Goal: Task Accomplishment & Management: Manage account settings

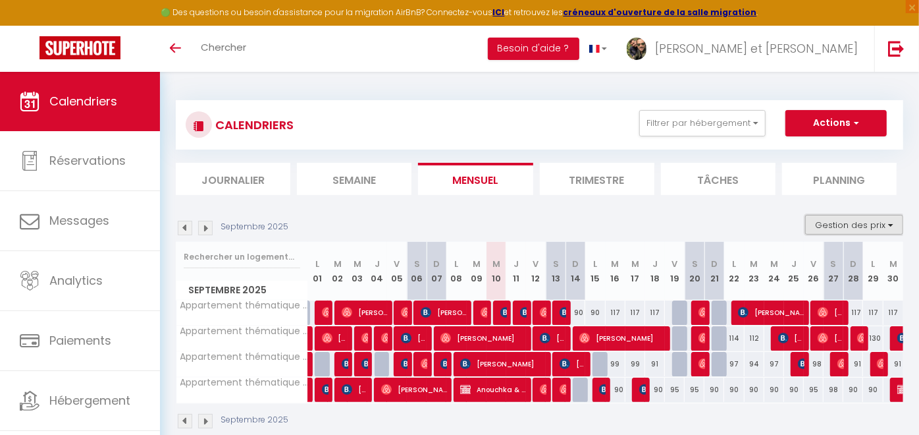
click at [887, 226] on button "Gestion des prix" at bounding box center [854, 225] width 98 height 20
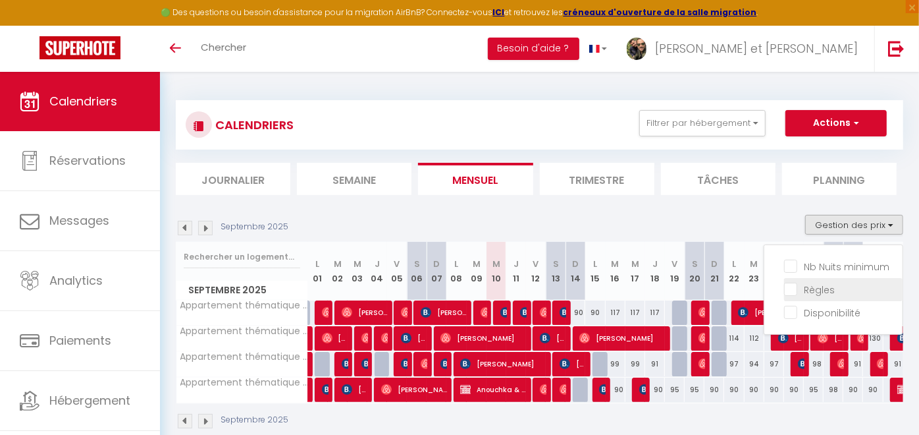
click at [839, 289] on input "Règles" at bounding box center [843, 288] width 119 height 13
checkbox input "true"
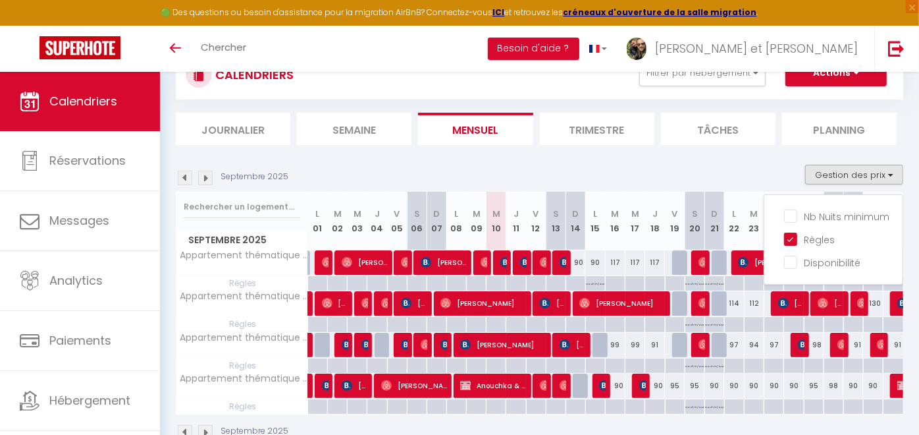
scroll to position [73, 0]
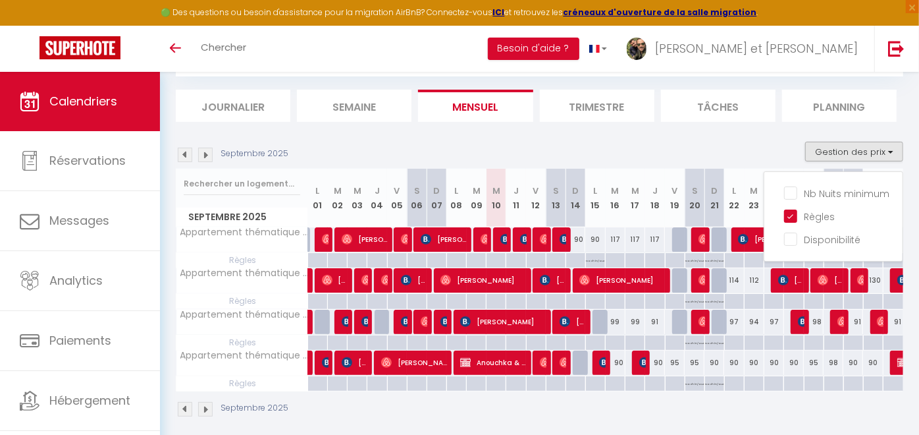
click at [741, 122] on div "CALENDRIERS Filtrer par hébergement Tous Appartement thématique 🌿Nature Scandin…" at bounding box center [540, 222] width 728 height 416
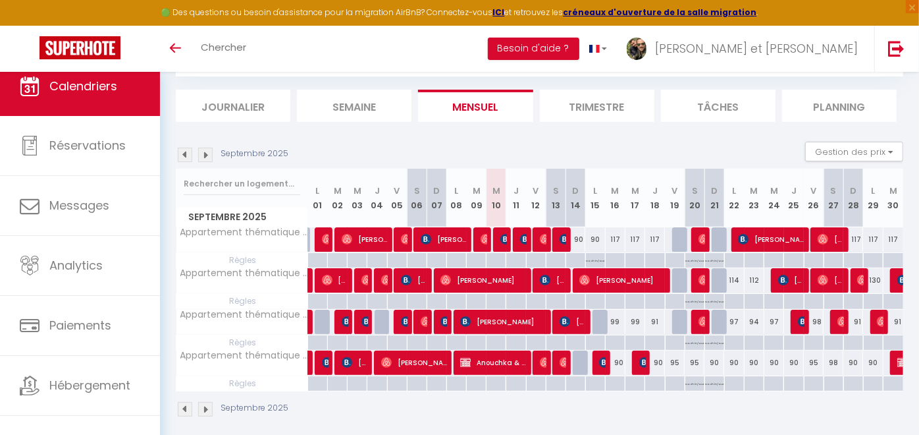
click at [204, 153] on img at bounding box center [205, 155] width 14 height 14
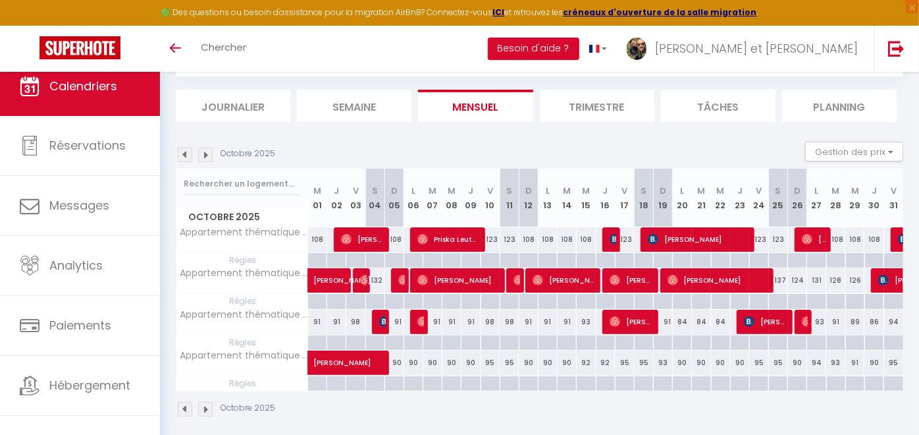
click at [205, 157] on img at bounding box center [205, 155] width 14 height 14
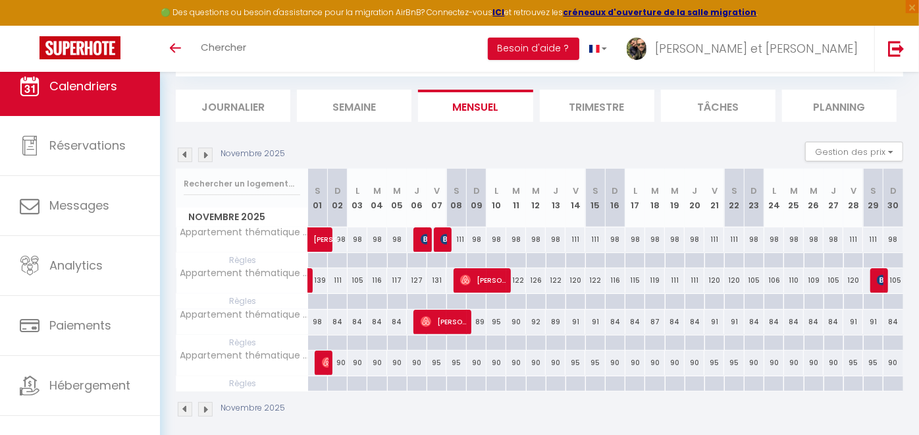
click at [205, 157] on img at bounding box center [205, 155] width 14 height 14
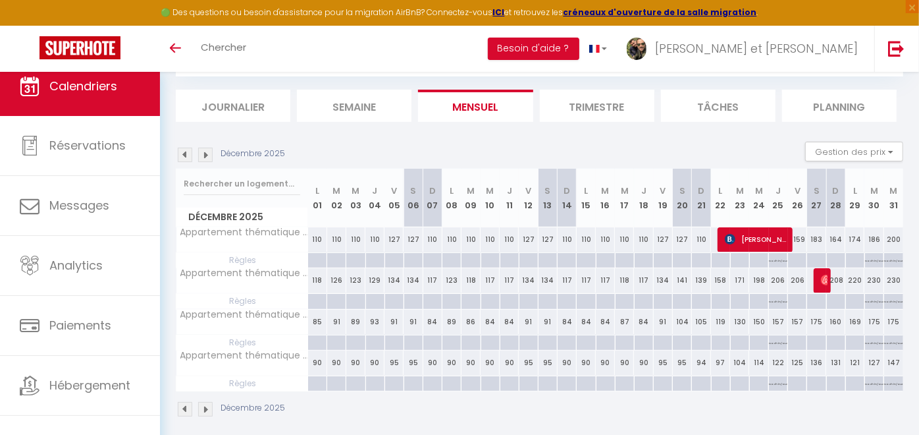
click at [205, 157] on img at bounding box center [205, 155] width 14 height 14
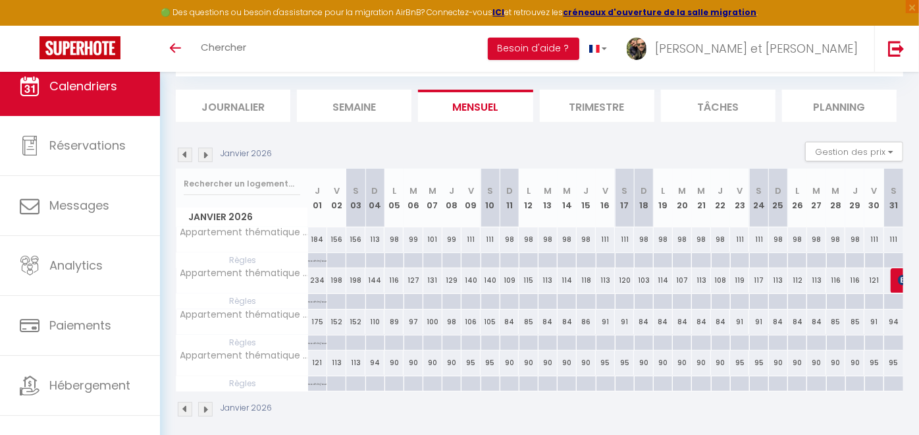
click at [338, 238] on div "156" at bounding box center [336, 239] width 19 height 24
type input "156"
type input "Ven 02 Janvier 2026"
type input "[PERSON_NAME] 03 Janvier 2026"
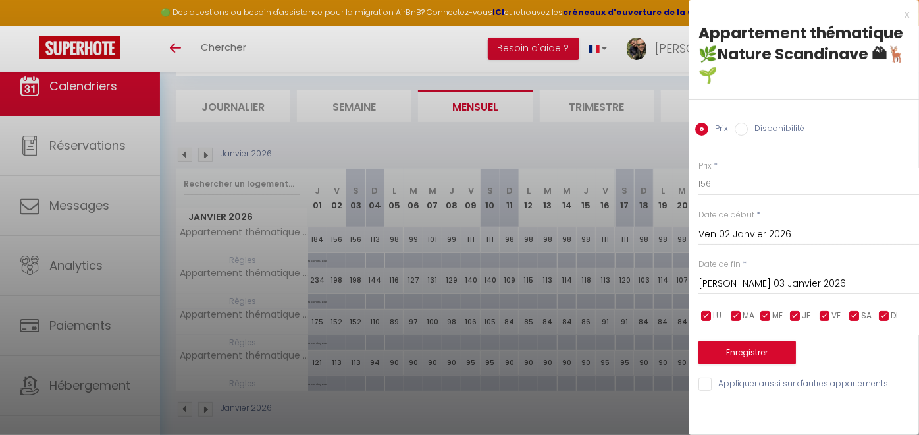
click at [909, 11] on div "x Appartement thématique 🌿Nature Scandinave 🏔🦌🌱 Prix Disponibilité Prix * 156 S…" at bounding box center [804, 202] width 230 height 405
click at [906, 13] on div "x" at bounding box center [799, 15] width 221 height 16
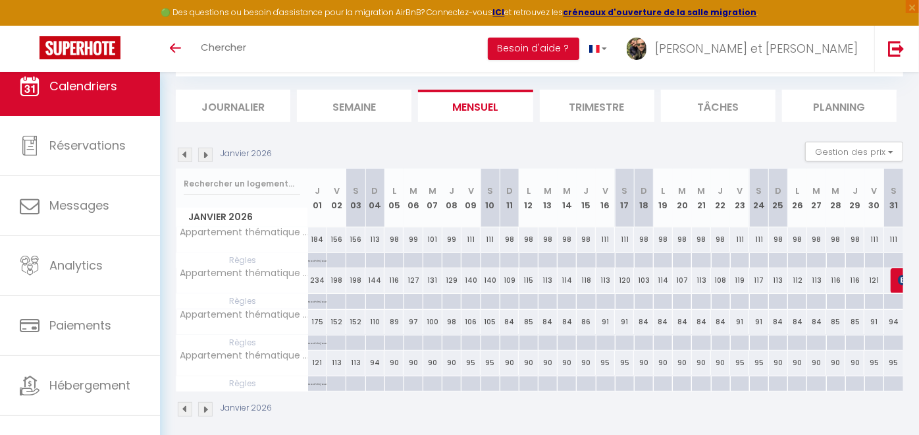
click at [337, 259] on div at bounding box center [336, 260] width 19 height 15
type input "Ven 02 Janvier 2026"
type input "[PERSON_NAME] 03 Janvier 2026"
select select
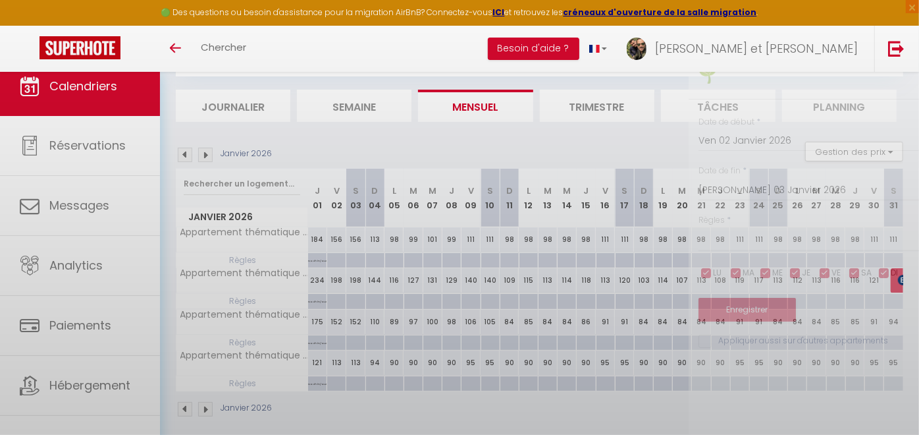
click at [337, 259] on div at bounding box center [459, 217] width 919 height 435
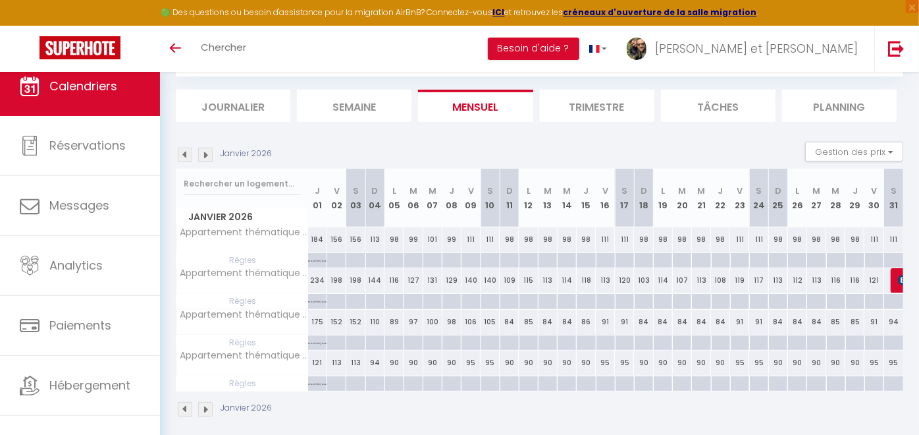
click at [337, 259] on div at bounding box center [336, 260] width 19 height 15
type input "Ven 02 Janvier 2026"
type input "[PERSON_NAME] 03 Janvier 2026"
select select
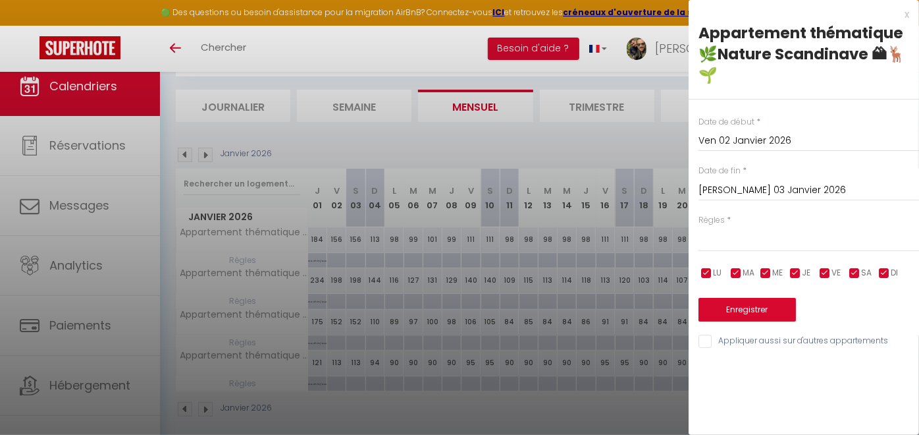
click at [912, 13] on div "x Appartement thématique 🌿Nature Scandinave 🏔🦌🌱 Date de début * Ven 02 Janvier …" at bounding box center [804, 181] width 230 height 362
click at [908, 11] on div "x" at bounding box center [799, 15] width 221 height 16
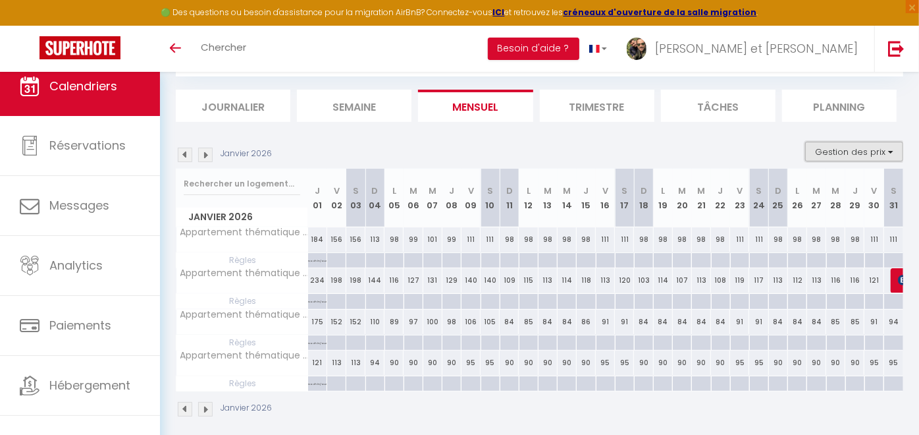
click at [880, 148] on button "Gestion des prix" at bounding box center [854, 152] width 98 height 20
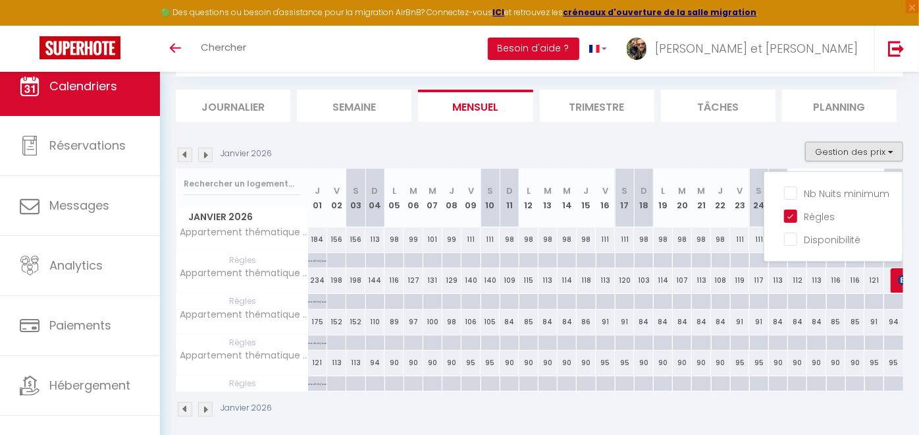
click at [757, 120] on li "Tâches" at bounding box center [718, 106] width 115 height 32
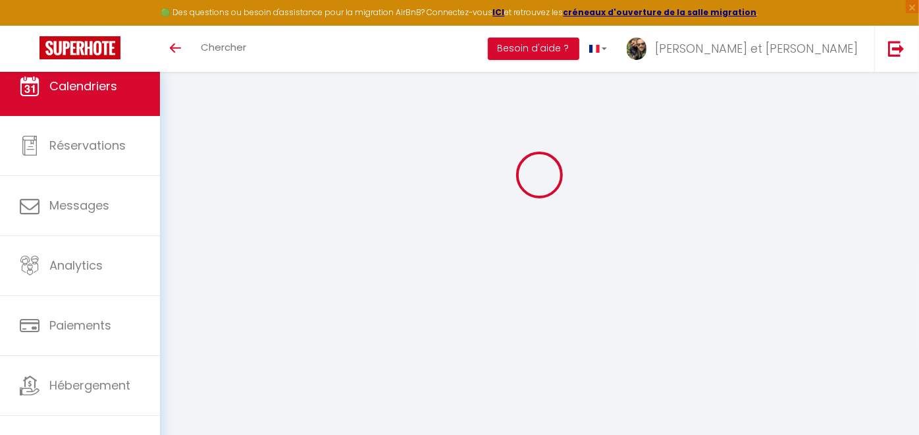
scroll to position [73, 0]
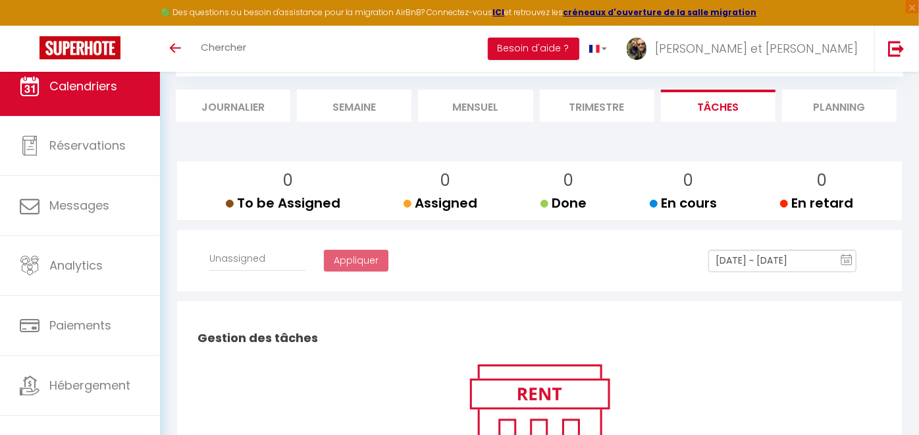
select select
click at [205, 101] on li "Journalier" at bounding box center [233, 106] width 115 height 32
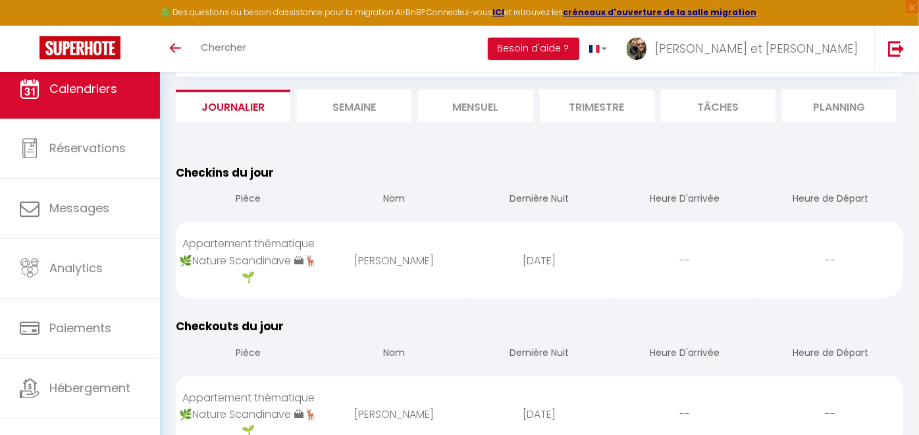
click at [485, 106] on li "Mensuel" at bounding box center [475, 106] width 115 height 32
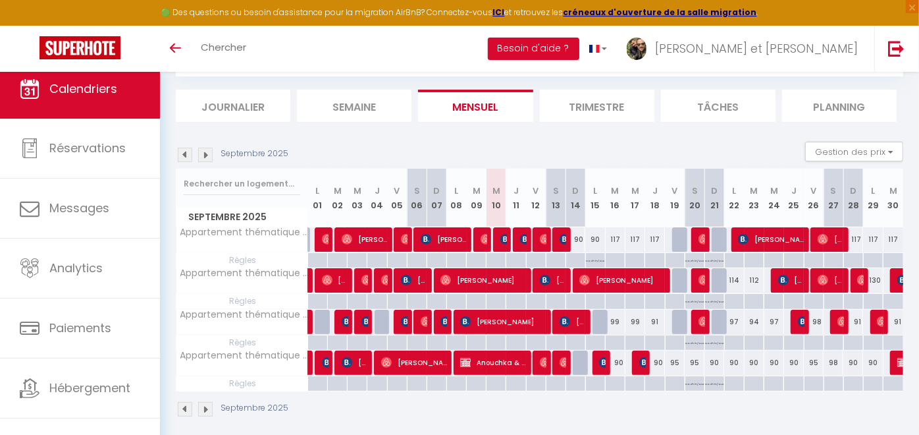
click at [207, 150] on img at bounding box center [205, 155] width 14 height 14
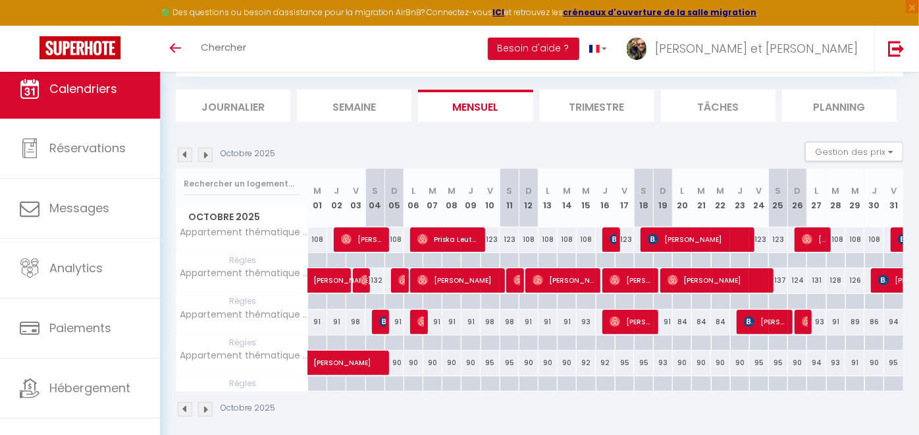
click at [207, 150] on img at bounding box center [205, 155] width 14 height 14
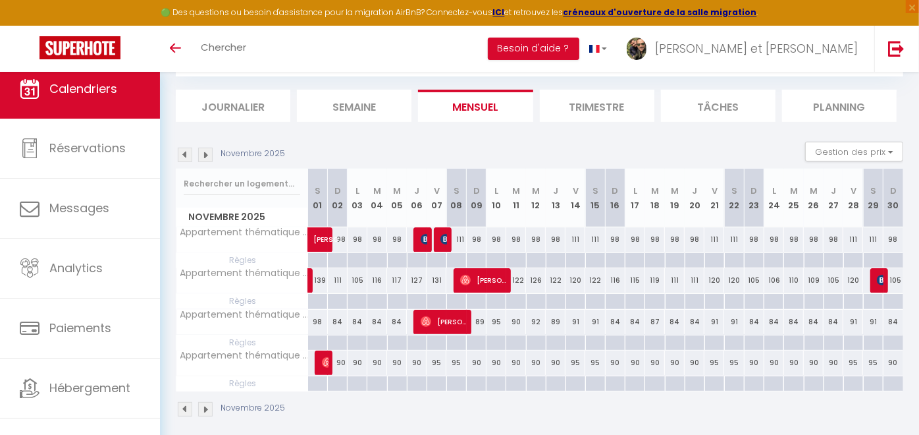
click at [207, 150] on img at bounding box center [205, 155] width 14 height 14
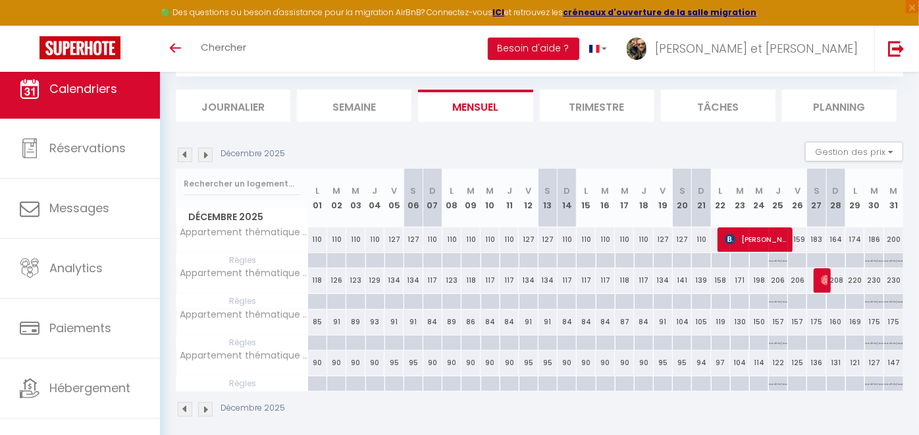
click at [207, 150] on img at bounding box center [205, 155] width 14 height 14
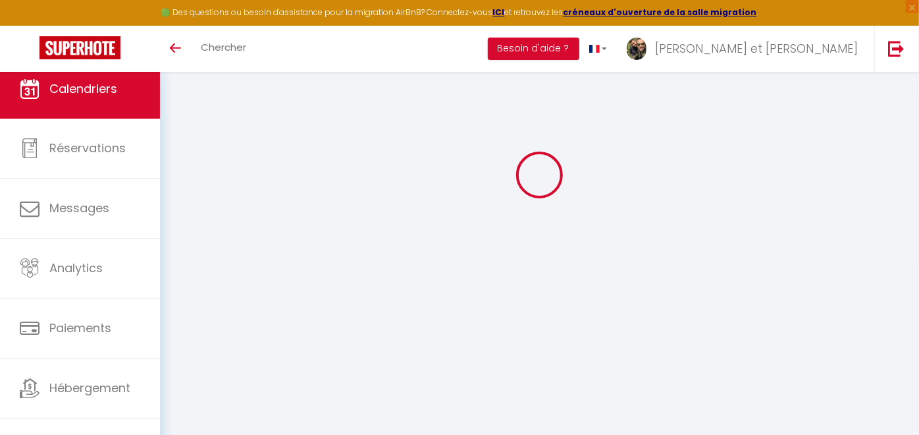
select select
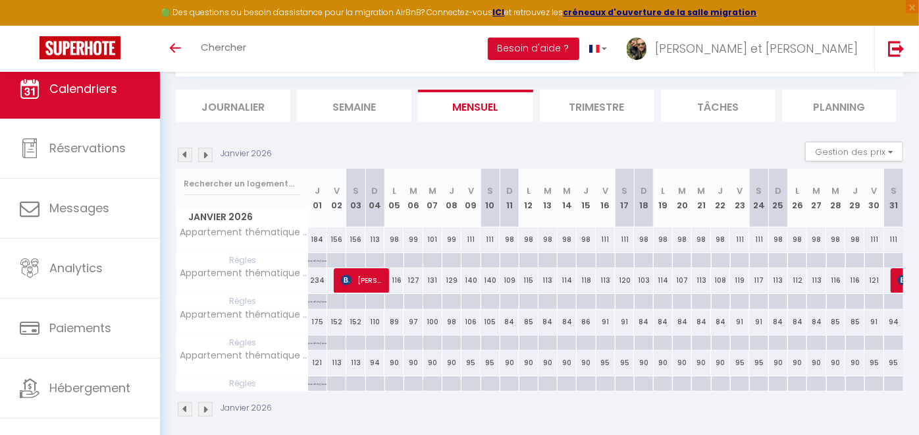
click at [335, 257] on div at bounding box center [336, 260] width 19 height 15
type input "Ven 02 Janvier 2026"
type input "[PERSON_NAME] 03 Janvier 2026"
select select
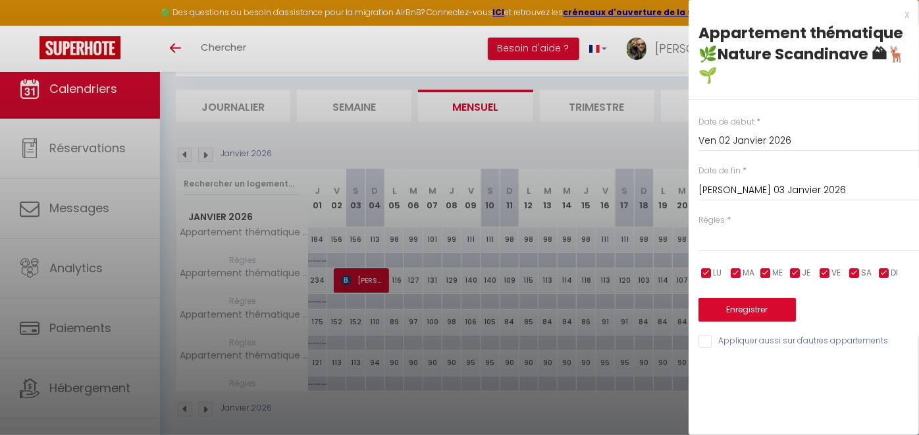
click at [776, 142] on input "Ven 02 Janvier 2026" at bounding box center [809, 140] width 221 height 17
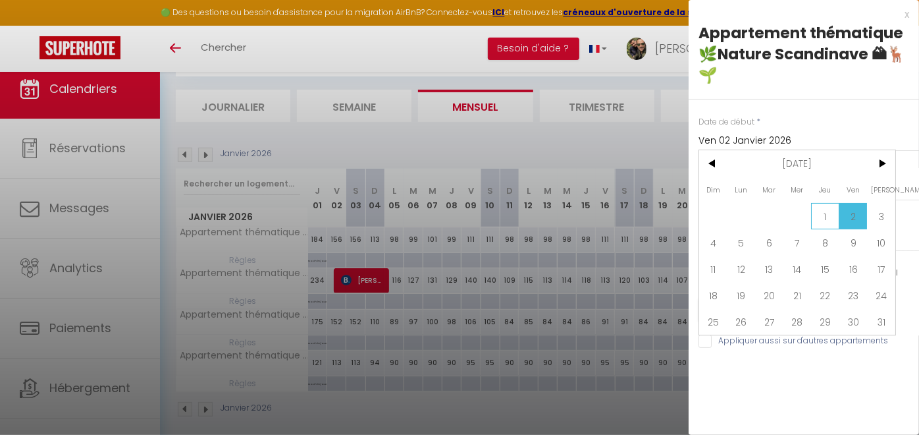
click at [819, 211] on span "1" at bounding box center [825, 216] width 28 height 26
type input "Jeu 01 Janvier 2026"
select select
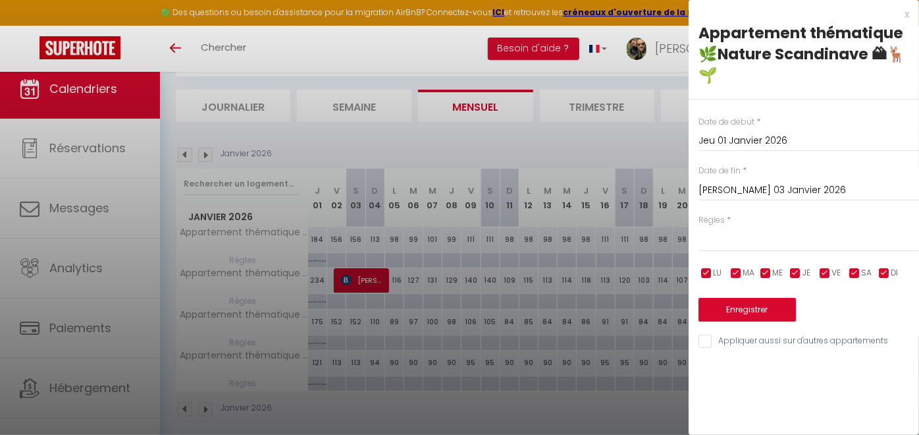
click at [777, 186] on input "[PERSON_NAME] 03 Janvier 2026" at bounding box center [809, 190] width 221 height 17
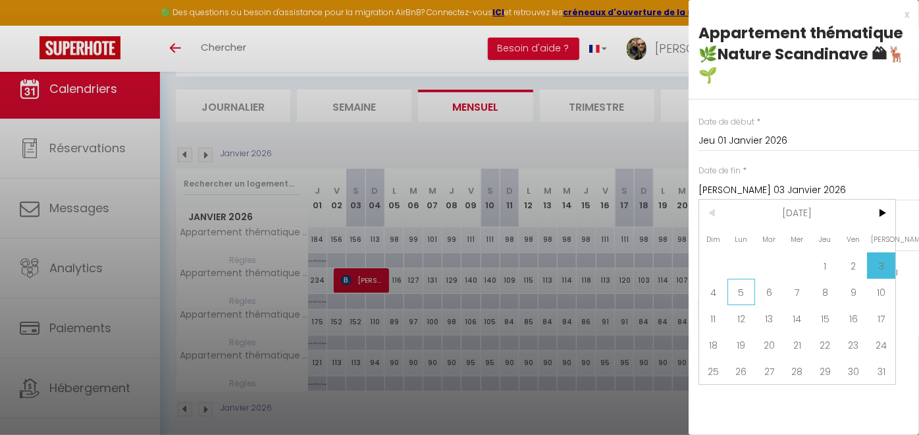
click at [741, 297] on span "5" at bounding box center [742, 292] width 28 height 26
type input "Lun 05 Janvier 2026"
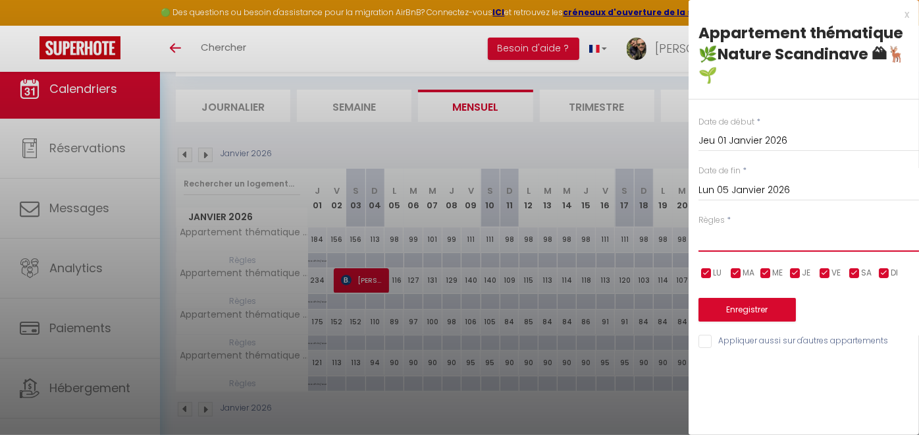
click at [732, 238] on select "Aucun No Checkin No Checkout Pas d'arrivée / Pas de départ" at bounding box center [809, 239] width 221 height 25
select select "3"
click at [699, 227] on select "Aucun No Checkin No Checkout Pas d'arrivée / Pas de départ" at bounding box center [809, 239] width 221 height 25
drag, startPoint x: 705, startPoint y: 273, endPoint x: 720, endPoint y: 274, distance: 15.2
click at [706, 273] on input "checkbox" at bounding box center [706, 273] width 13 height 13
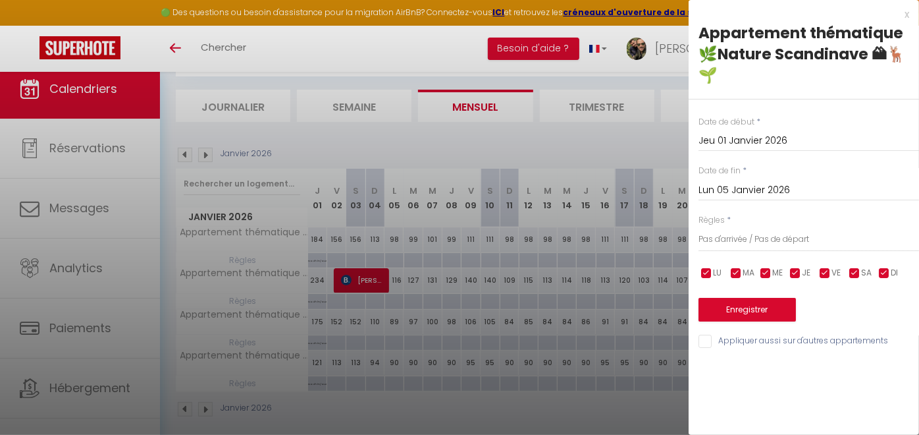
checkbox input "false"
click at [738, 274] on input "checkbox" at bounding box center [736, 273] width 13 height 13
checkbox input "false"
click at [769, 274] on input "checkbox" at bounding box center [765, 273] width 13 height 13
checkbox input "false"
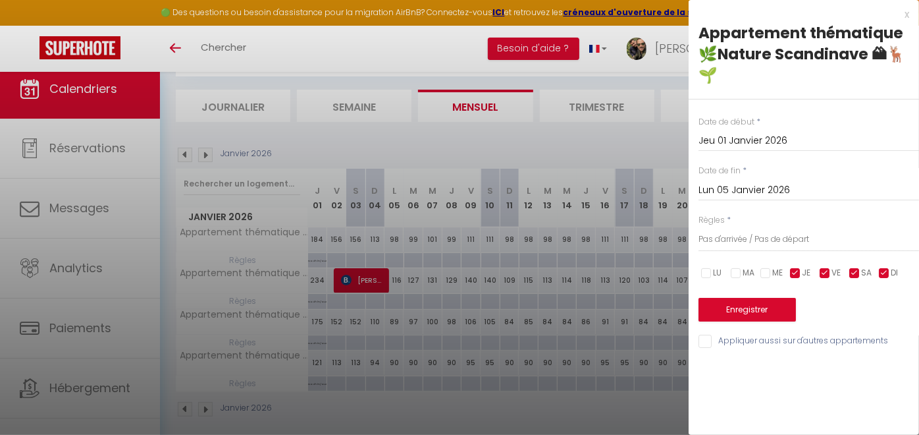
click at [790, 274] on input "checkbox" at bounding box center [795, 273] width 13 height 13
checkbox input "false"
click at [857, 273] on input "checkbox" at bounding box center [854, 273] width 13 height 13
checkbox input "false"
click at [886, 272] on input "checkbox" at bounding box center [884, 273] width 13 height 13
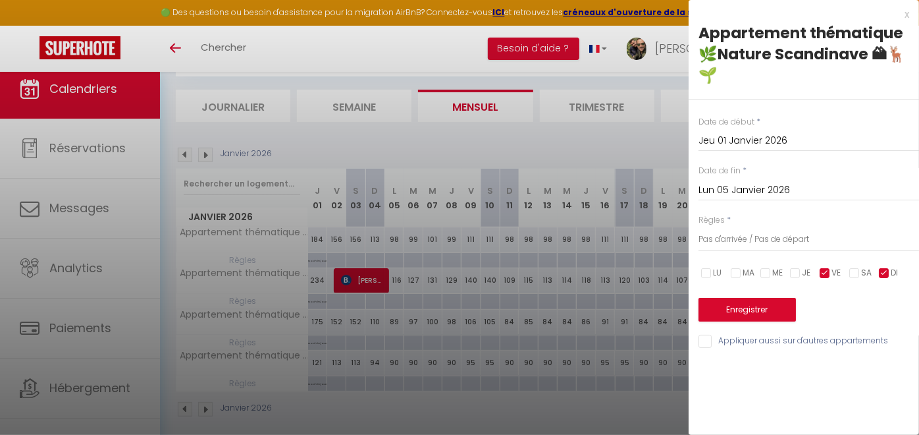
checkbox input "false"
click at [767, 340] on input "Appliquer aussi sur d'autres appartements" at bounding box center [809, 341] width 221 height 13
checkbox input "true"
click at [751, 303] on button "Enregistrer" at bounding box center [747, 310] width 97 height 24
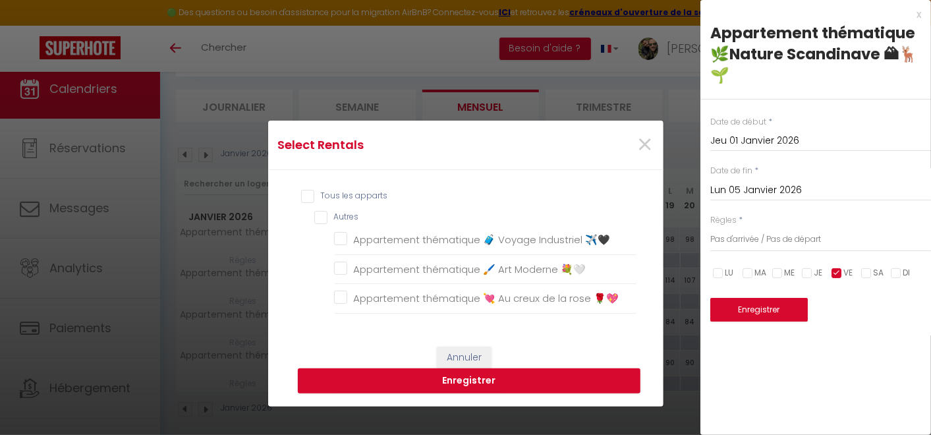
click at [304, 196] on input "Tous les apparts" at bounding box center [469, 196] width 336 height 13
checkbox input "true"
checkbox ✈️🖤 "true"
checkbox 💐🤍 "true"
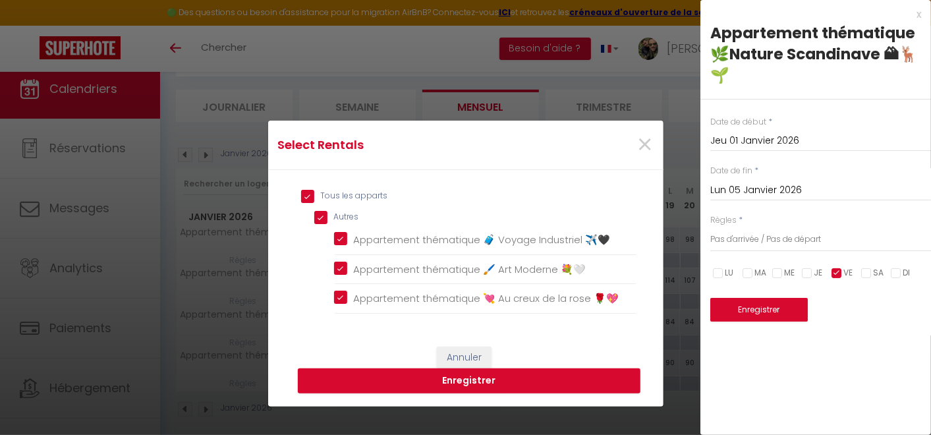
checkbox 🌹💖 "true"
click at [459, 385] on button "Enregistrer" at bounding box center [469, 380] width 342 height 25
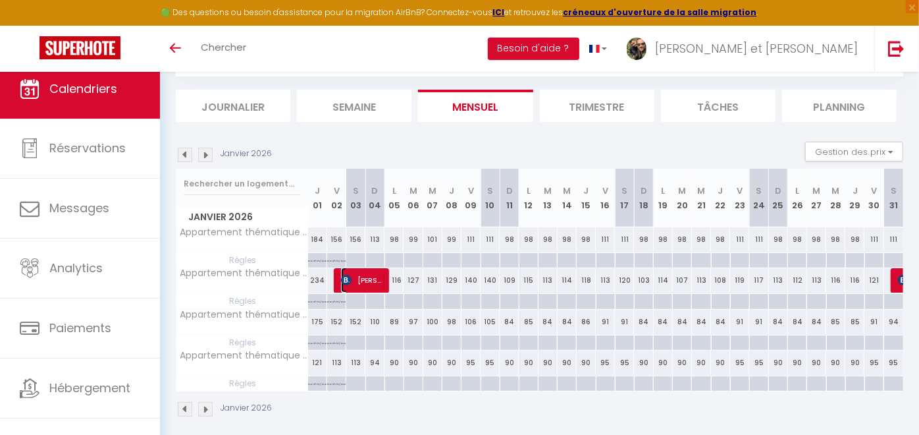
click at [345, 280] on img at bounding box center [346, 280] width 11 height 11
select select "OK"
select select "KO"
select select "0"
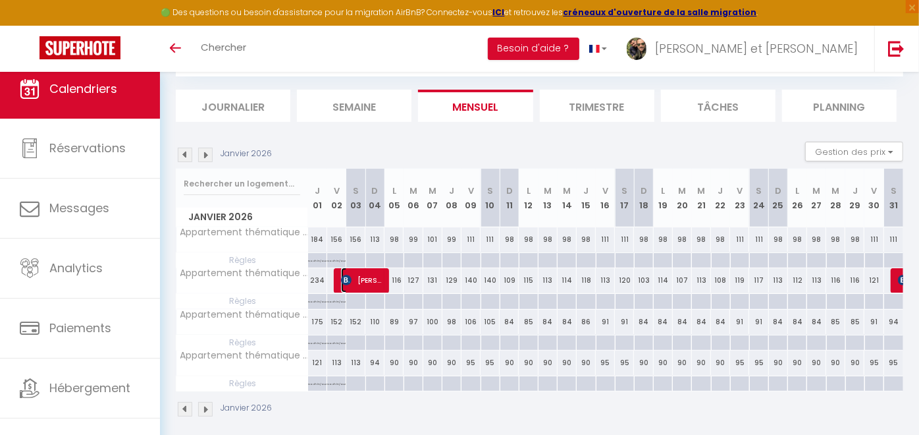
select select "1"
select select
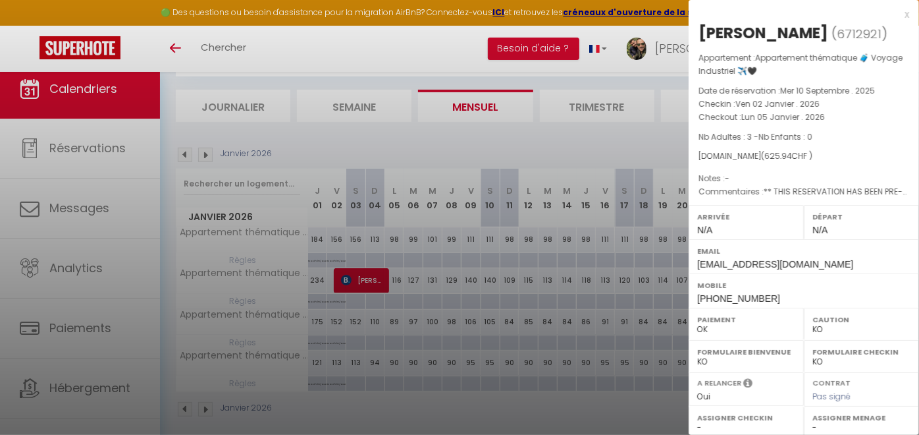
click at [896, 14] on div "x" at bounding box center [799, 15] width 221 height 16
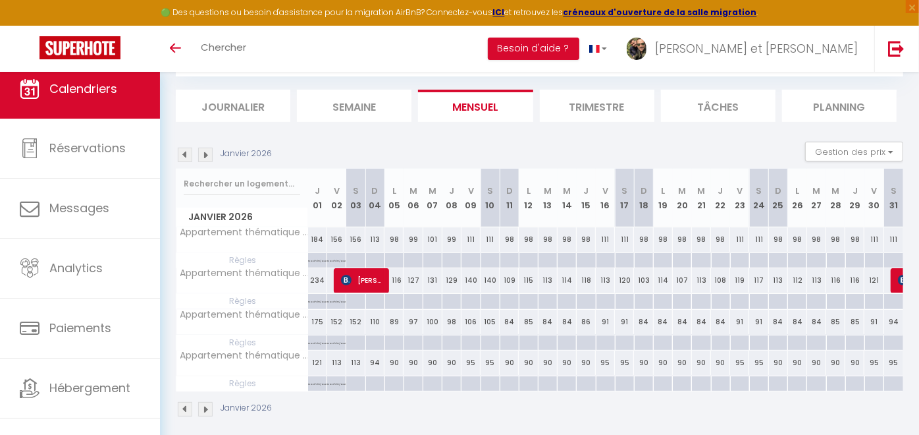
click at [319, 277] on div "234" at bounding box center [317, 280] width 19 height 24
type input "234"
type input "Jeu 01 Janvier 2026"
type input "Ven 02 Janvier 2026"
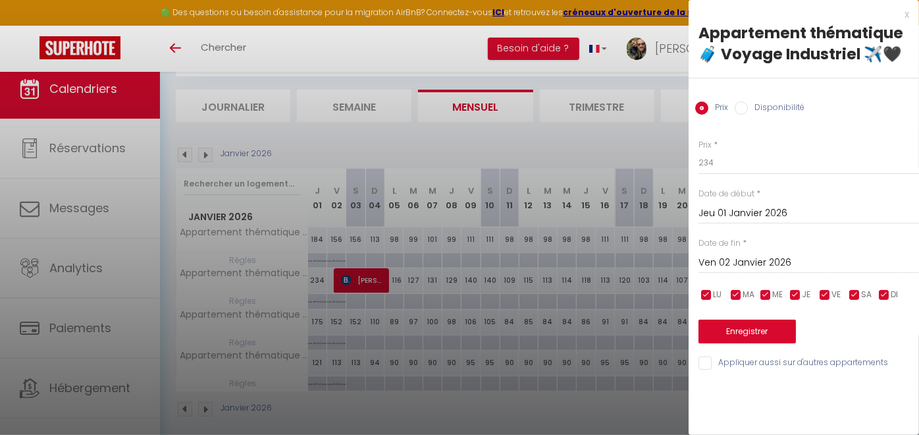
click at [761, 213] on input "Jeu 01 Janvier 2026" at bounding box center [809, 213] width 221 height 17
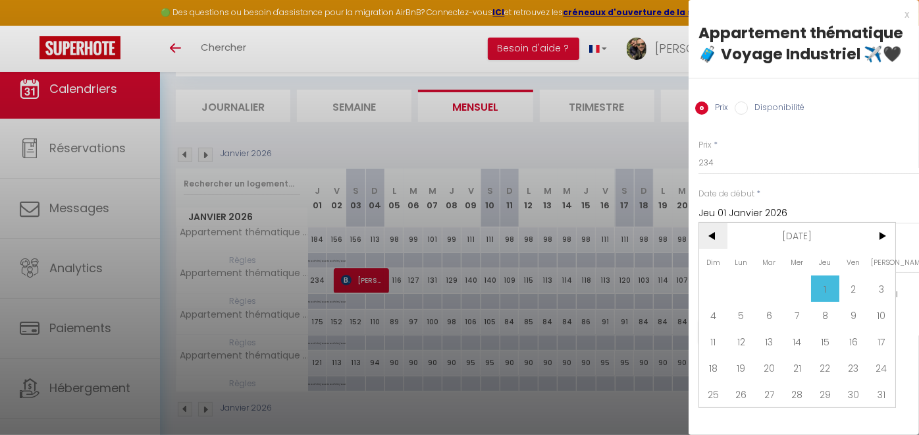
click at [715, 238] on span "<" at bounding box center [713, 236] width 28 height 26
click at [770, 391] on span "30" at bounding box center [769, 394] width 28 height 26
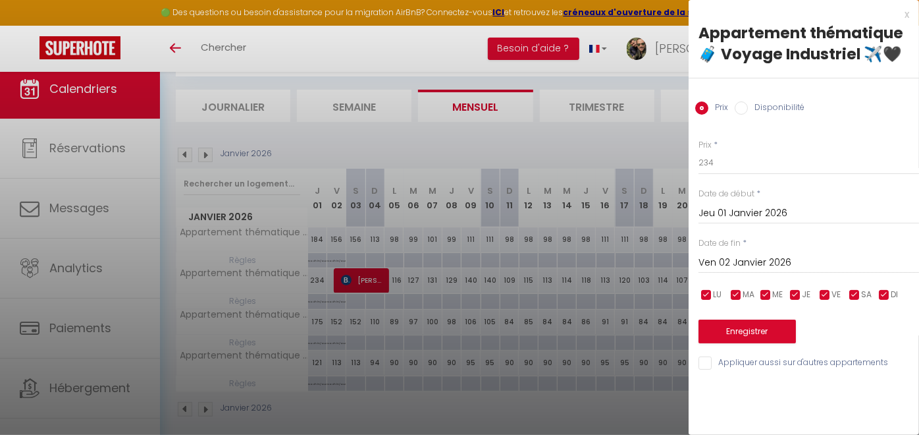
type input "[DATE] Décembre 2025"
click at [743, 110] on input "Disponibilité" at bounding box center [741, 107] width 13 height 13
radio input "true"
radio input "false"
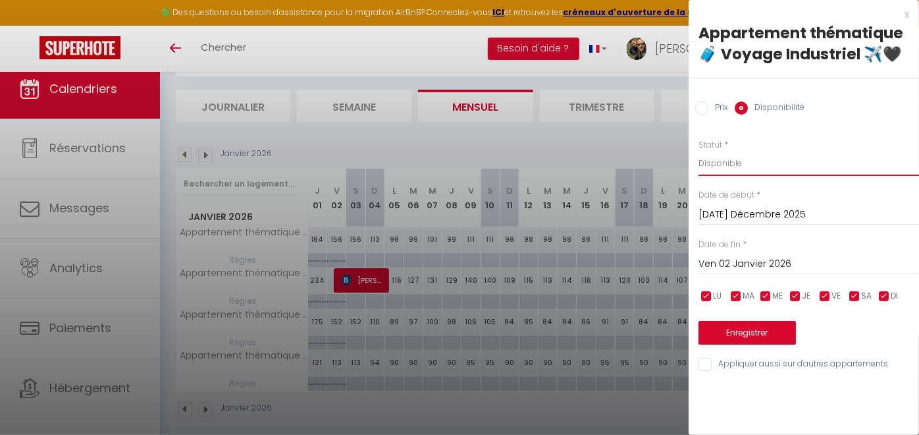
click at [751, 162] on select "Disponible Indisponible" at bounding box center [809, 163] width 221 height 25
select select "0"
click at [699, 151] on select "Disponible Indisponible" at bounding box center [809, 163] width 221 height 25
click at [746, 329] on button "Enregistrer" at bounding box center [747, 333] width 97 height 24
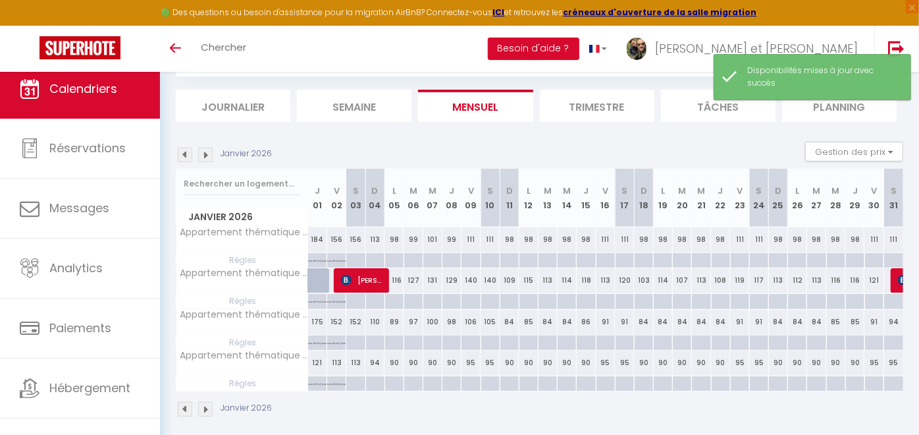
click at [186, 155] on img at bounding box center [185, 155] width 14 height 14
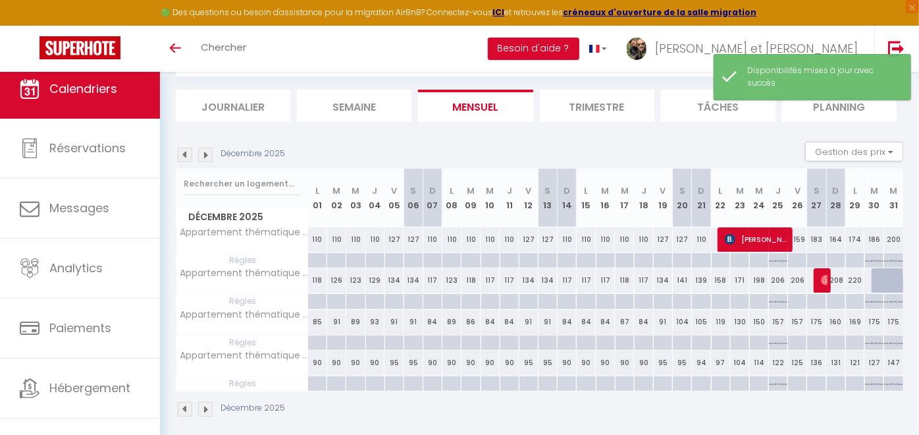
click at [542, 45] on div "Toggle menubar Chercher BUTTON Besoin d'aide ? [PERSON_NAME] et [PERSON_NAME] P…" at bounding box center [502, 49] width 814 height 46
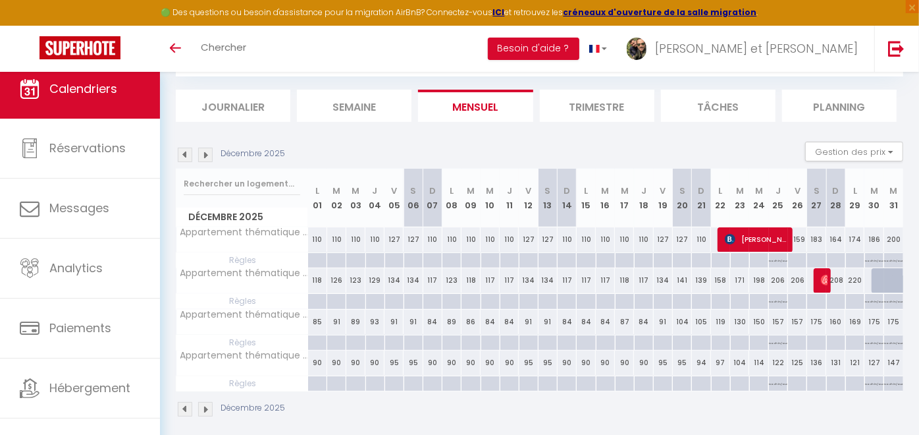
click at [585, 142] on div "Décembre 2025 Gestion des prix Nb Nuits minimum Règles Disponibilité" at bounding box center [540, 155] width 728 height 27
click at [200, 156] on img at bounding box center [205, 155] width 14 height 14
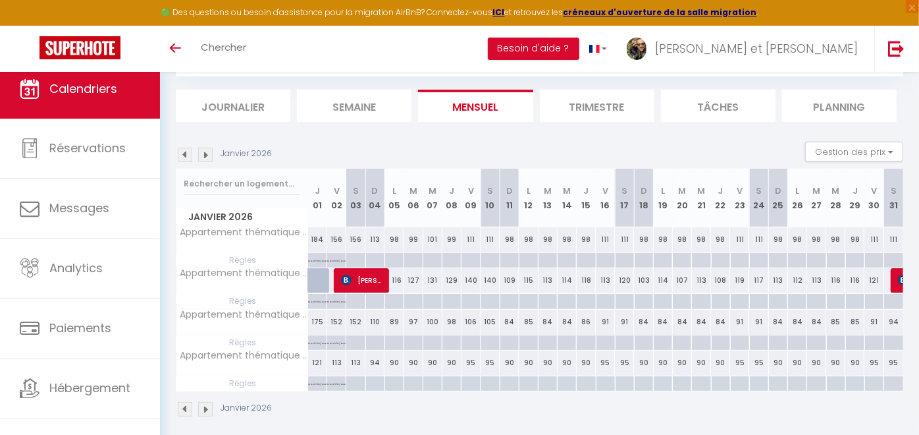
click at [180, 150] on img at bounding box center [185, 155] width 14 height 14
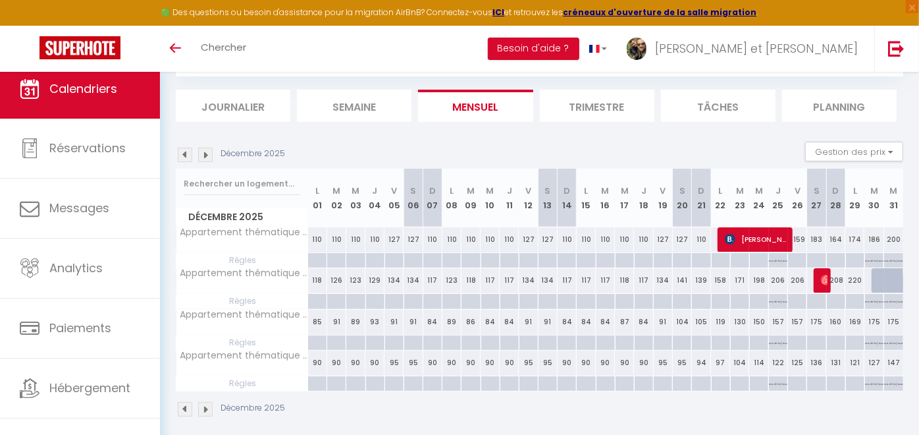
click at [204, 157] on img at bounding box center [205, 155] width 14 height 14
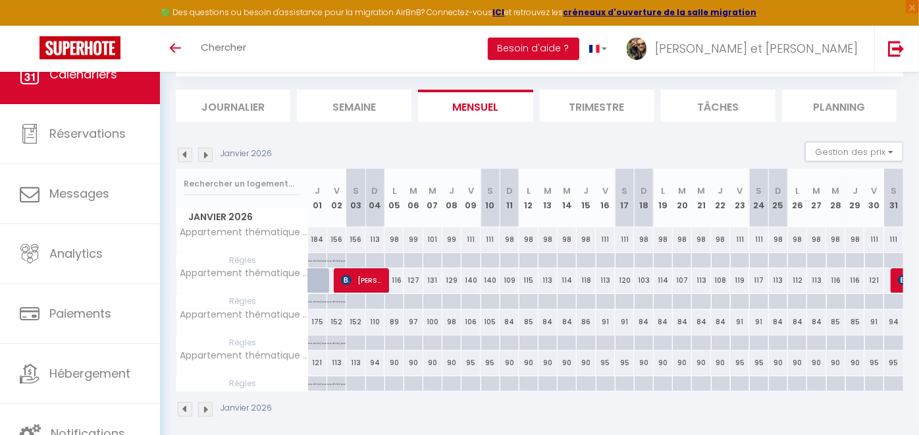
click at [182, 150] on img at bounding box center [185, 155] width 14 height 14
